Goal: Find contact information: Find contact information

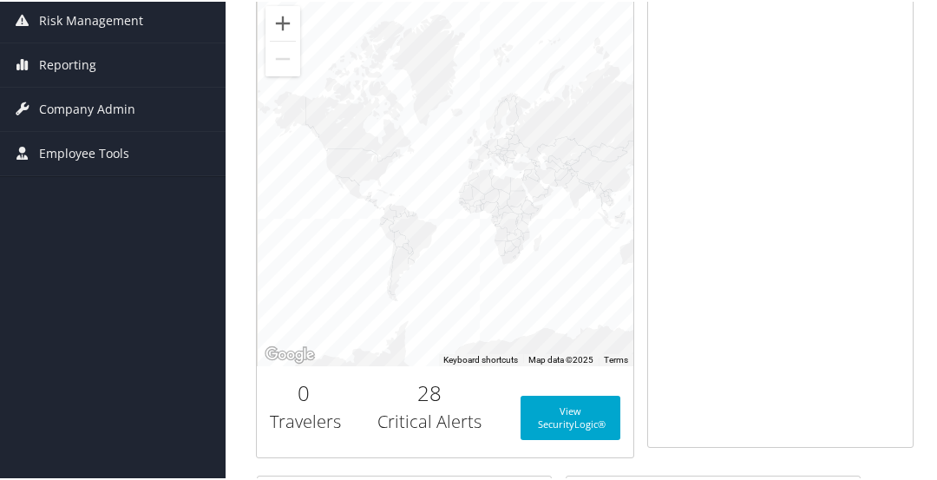
scroll to position [260, 0]
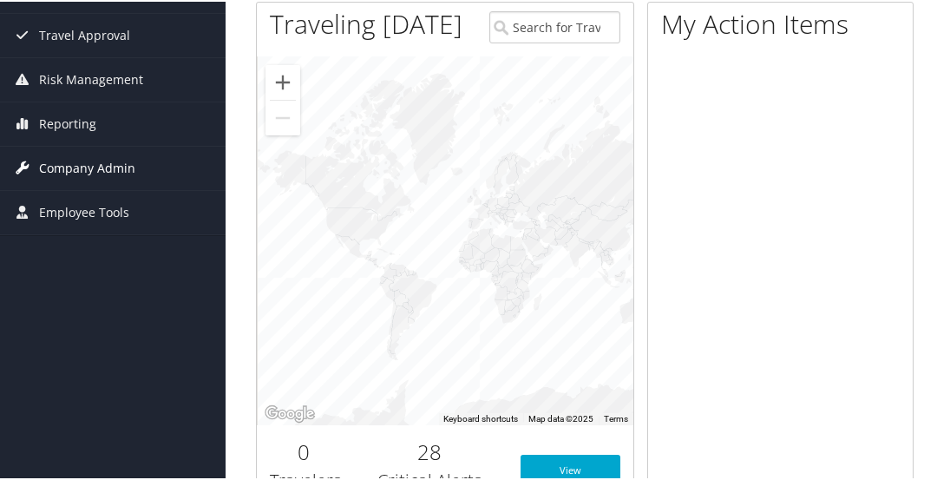
click at [88, 168] on span "Company Admin" at bounding box center [87, 166] width 96 height 43
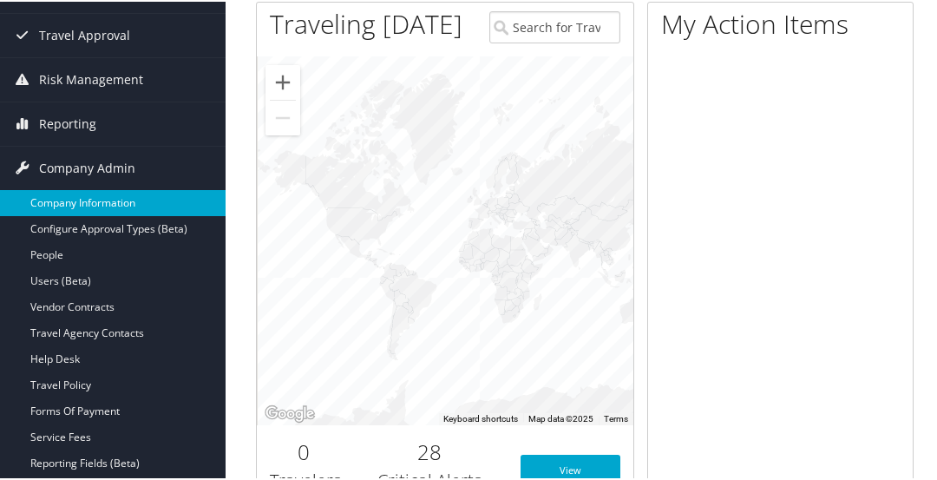
click at [87, 196] on link "Company Information" at bounding box center [113, 201] width 226 height 26
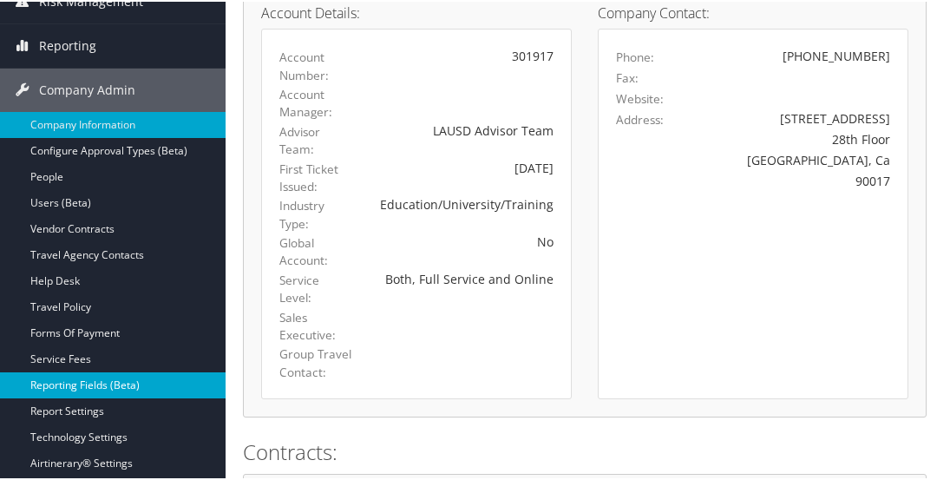
scroll to position [347, 0]
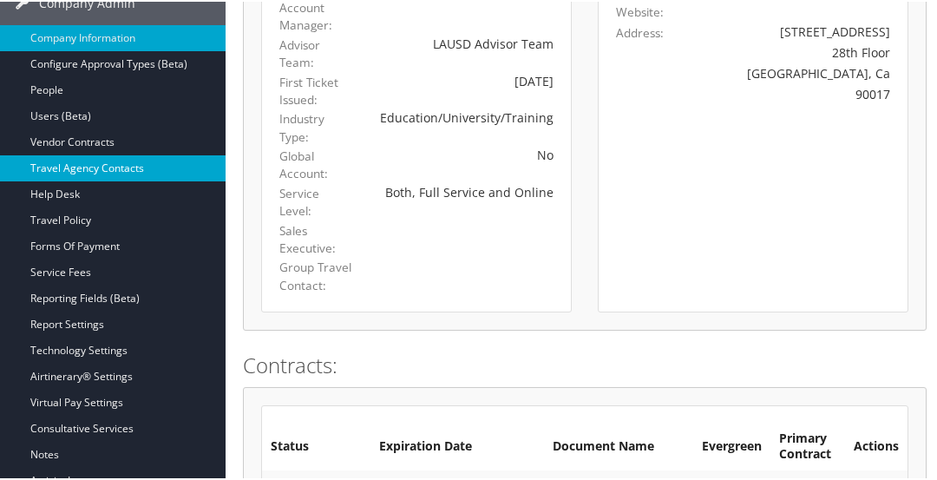
click at [145, 160] on link "Travel Agency Contacts" at bounding box center [113, 167] width 226 height 26
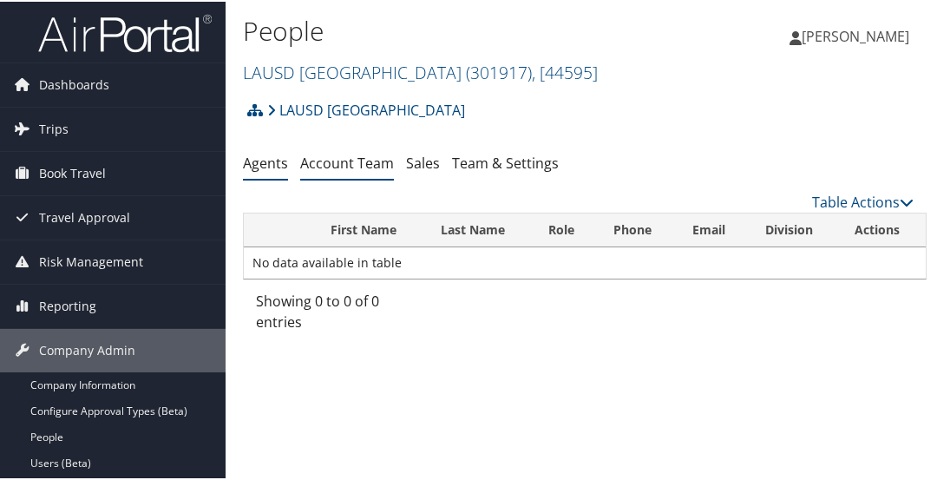
click at [354, 171] on link "Account Team" at bounding box center [347, 161] width 94 height 19
